Goal: Find specific page/section: Find specific page/section

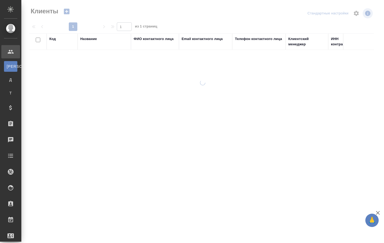
select select "RU"
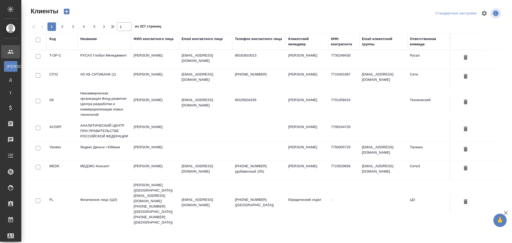
select select "RU"
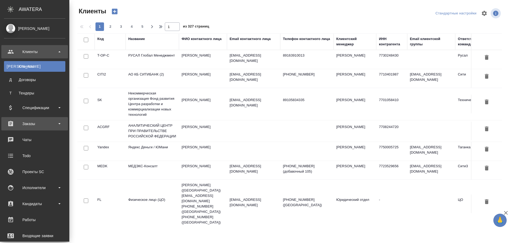
click at [37, 125] on div "Заказы" at bounding box center [34, 124] width 61 height 8
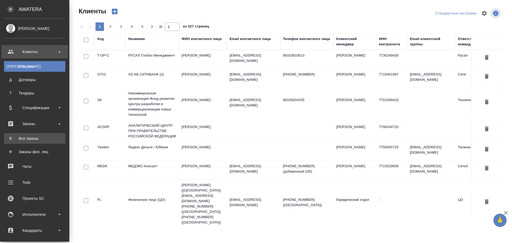
click at [30, 137] on div "Все заказы" at bounding box center [35, 138] width 56 height 5
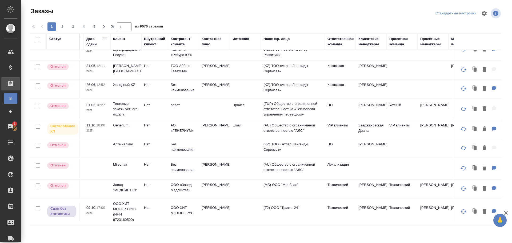
scroll to position [364, 178]
drag, startPoint x: 243, startPoint y: 39, endPoint x: 244, endPoint y: 53, distance: 13.7
click at [243, 39] on div "Источник" at bounding box center [241, 38] width 16 height 5
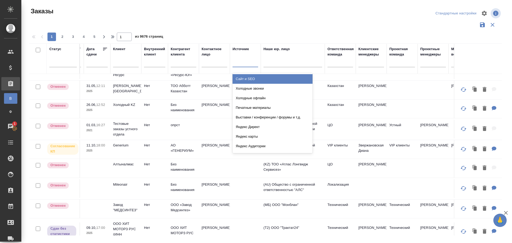
click at [244, 64] on div at bounding box center [246, 62] width 26 height 8
click at [248, 81] on div "Сайт и SEO" at bounding box center [273, 79] width 80 height 10
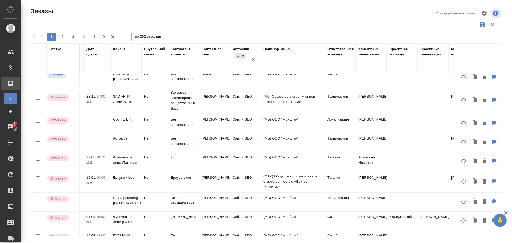
scroll to position [0, 178]
